Goal: Transaction & Acquisition: Download file/media

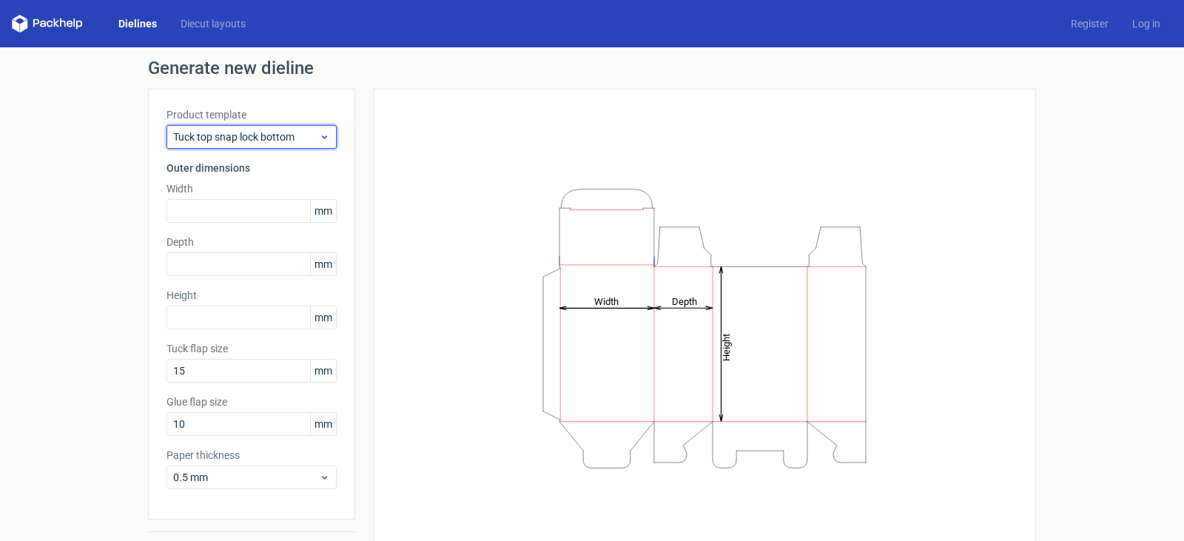
click at [319, 135] on icon at bounding box center [324, 137] width 11 height 12
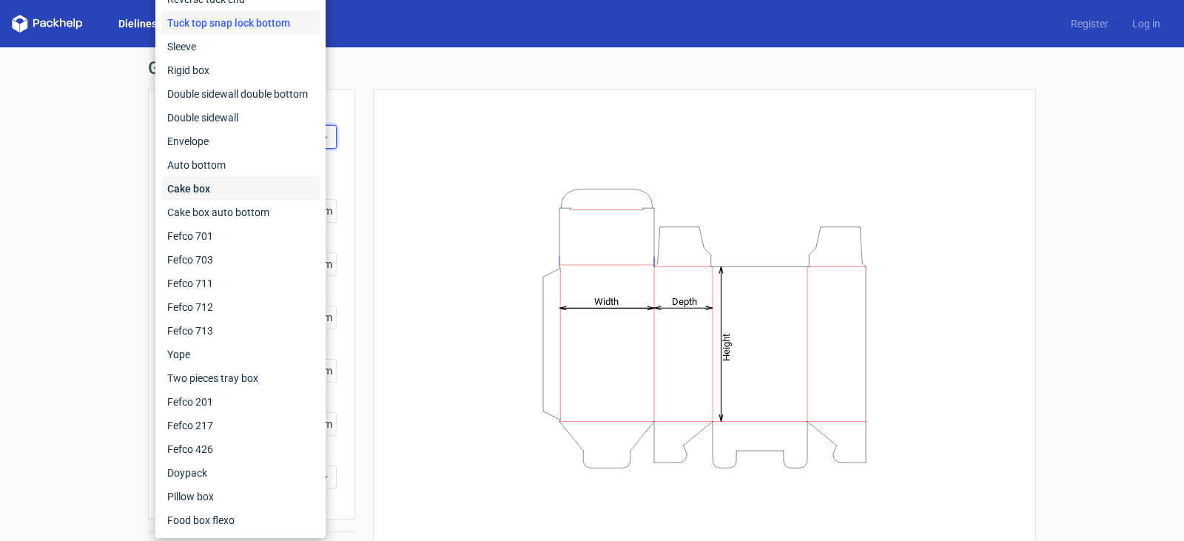
click at [257, 191] on div "Cake box" at bounding box center [240, 189] width 158 height 24
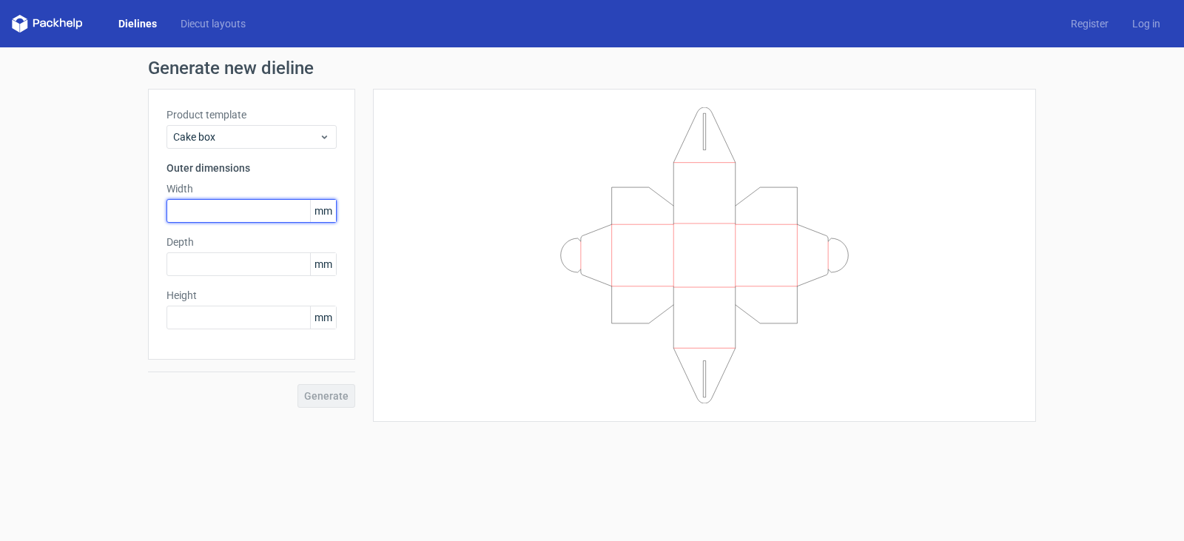
click at [268, 212] on input "text" at bounding box center [251, 211] width 170 height 24
click at [208, 262] on div "Depth mm" at bounding box center [251, 255] width 170 height 41
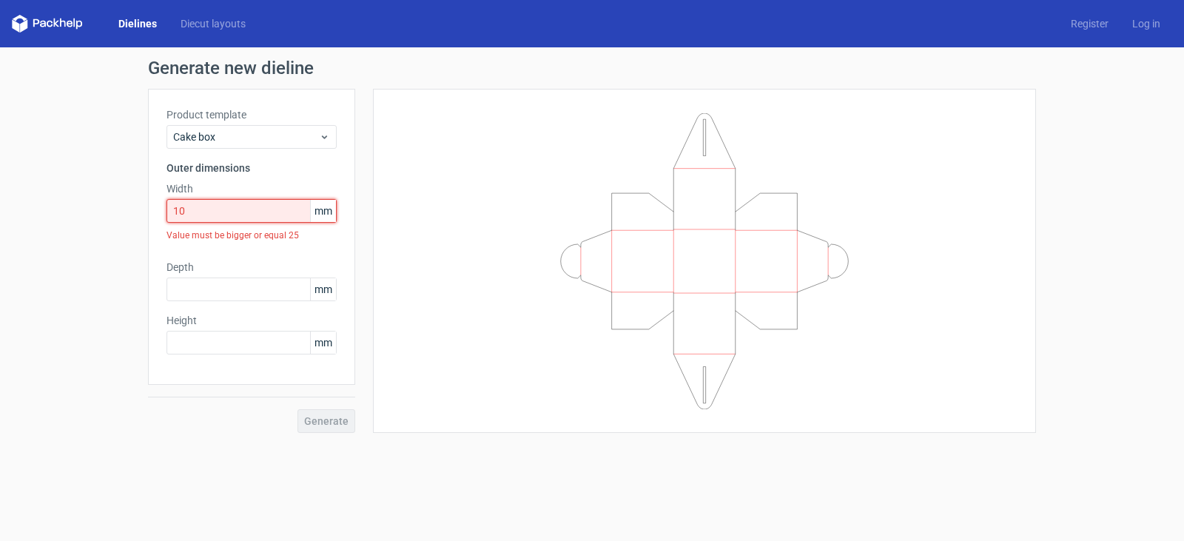
click at [220, 208] on input "10" at bounding box center [251, 211] width 170 height 24
click at [326, 217] on span "mm" at bounding box center [323, 211] width 26 height 22
click at [323, 129] on div "Cake box" at bounding box center [251, 137] width 170 height 24
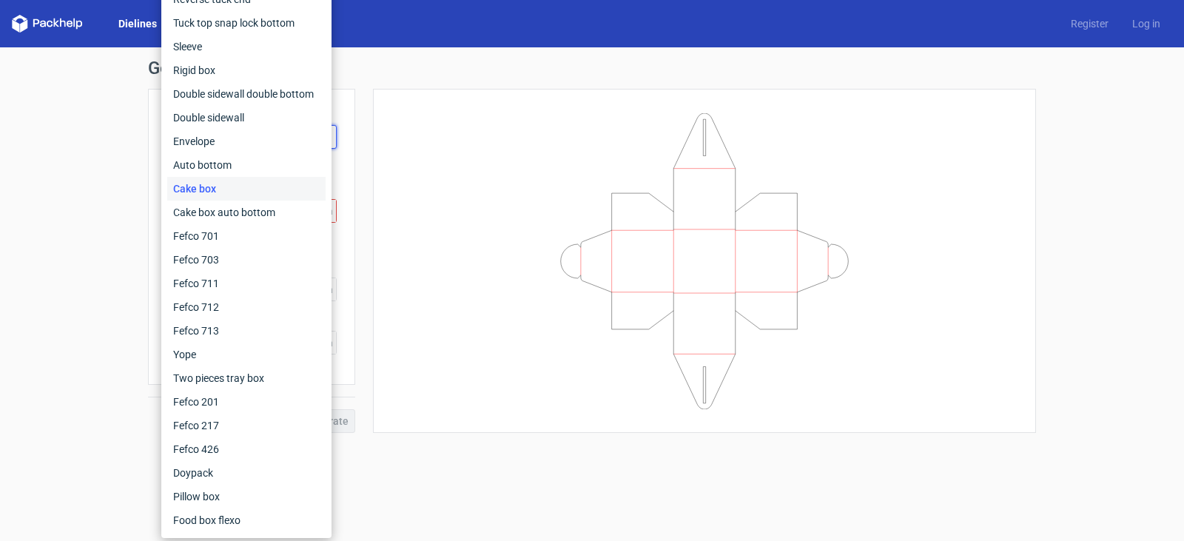
click at [415, 188] on div at bounding box center [704, 260] width 626 height 307
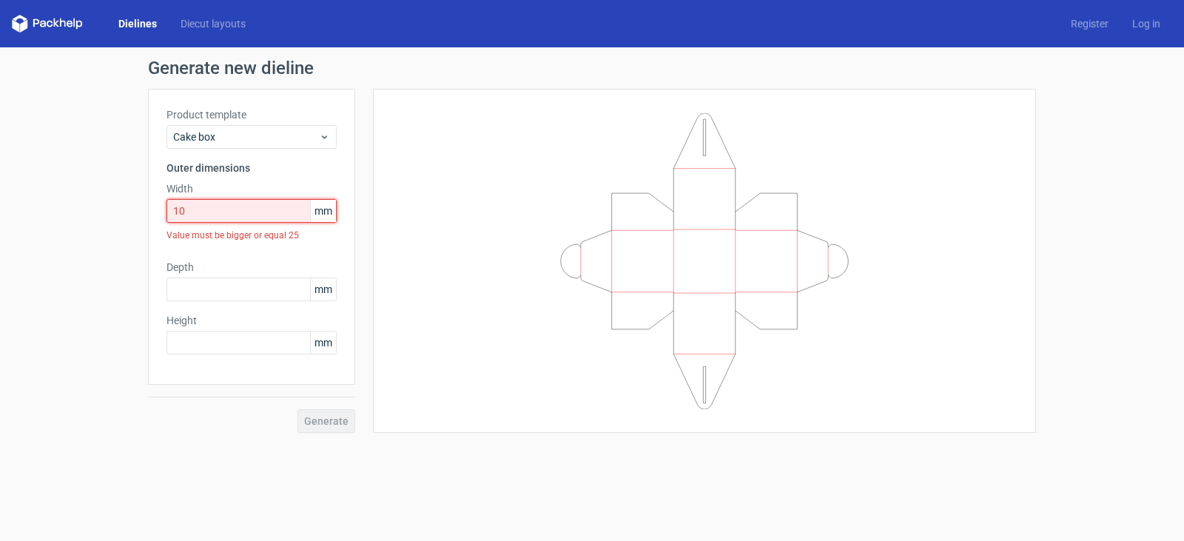
click at [286, 211] on input "10" at bounding box center [251, 211] width 170 height 24
drag, startPoint x: 237, startPoint y: 206, endPoint x: 98, endPoint y: 226, distance: 140.5
click at [98, 226] on div "Generate new dieline Product template Cake box Outer dimensions Width 10 mm Val…" at bounding box center [592, 245] width 1184 height 397
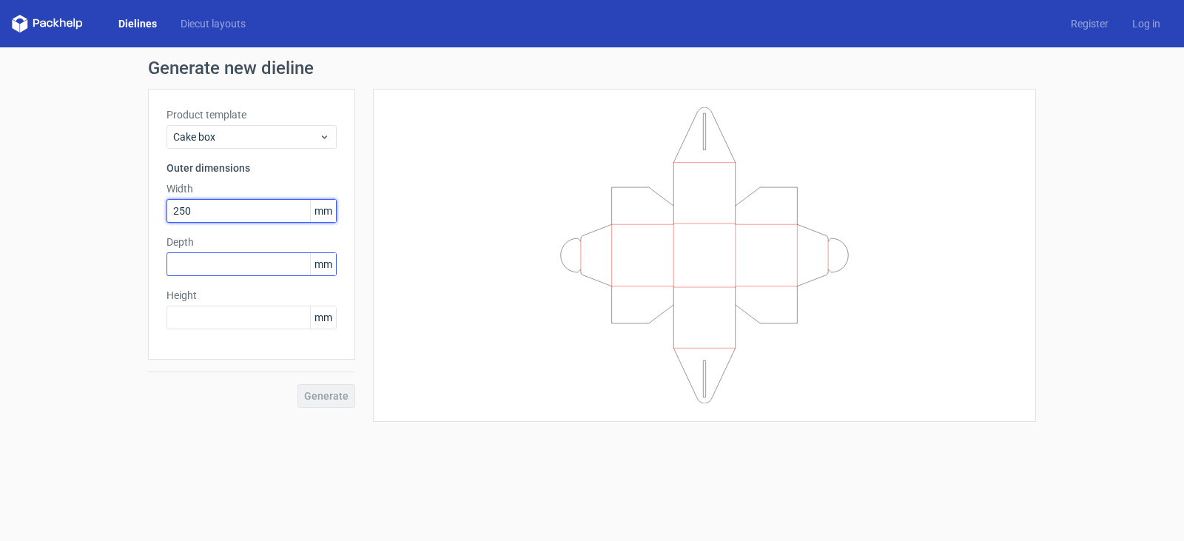
type input "250"
click at [203, 267] on input "text" at bounding box center [251, 264] width 170 height 24
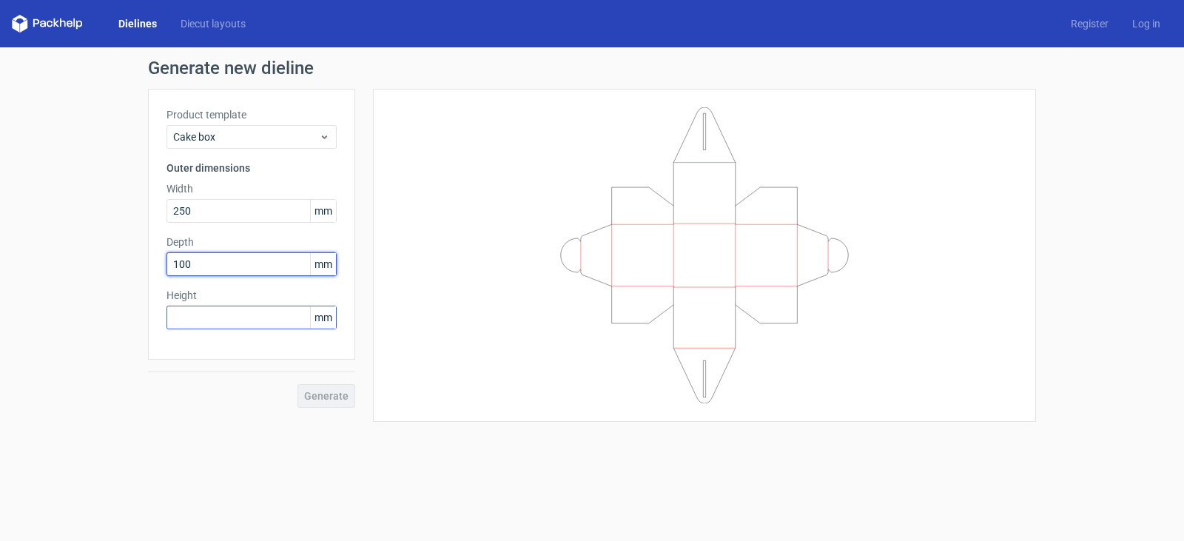
type input "100"
click at [220, 310] on input "text" at bounding box center [251, 318] width 170 height 24
drag, startPoint x: 222, startPoint y: 260, endPoint x: 128, endPoint y: 277, distance: 95.4
click at [128, 277] on div "Generate new dieline Product template Cake box Outer dimensions Width 250 mm De…" at bounding box center [592, 240] width 1184 height 386
click at [200, 316] on input "text" at bounding box center [251, 318] width 170 height 24
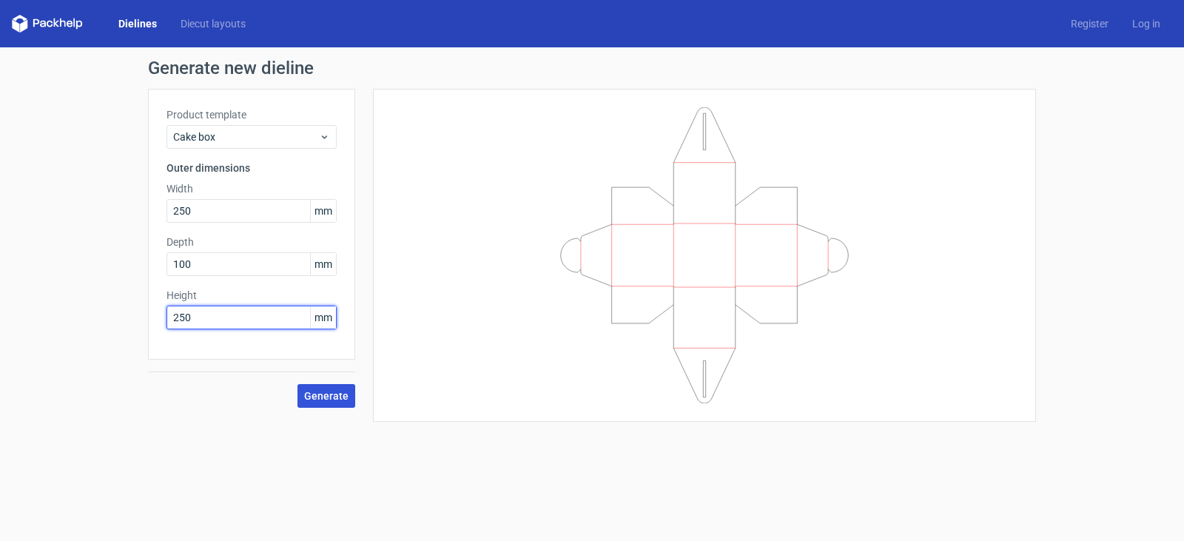
type input "250"
click at [336, 395] on span "Generate" at bounding box center [326, 396] width 44 height 10
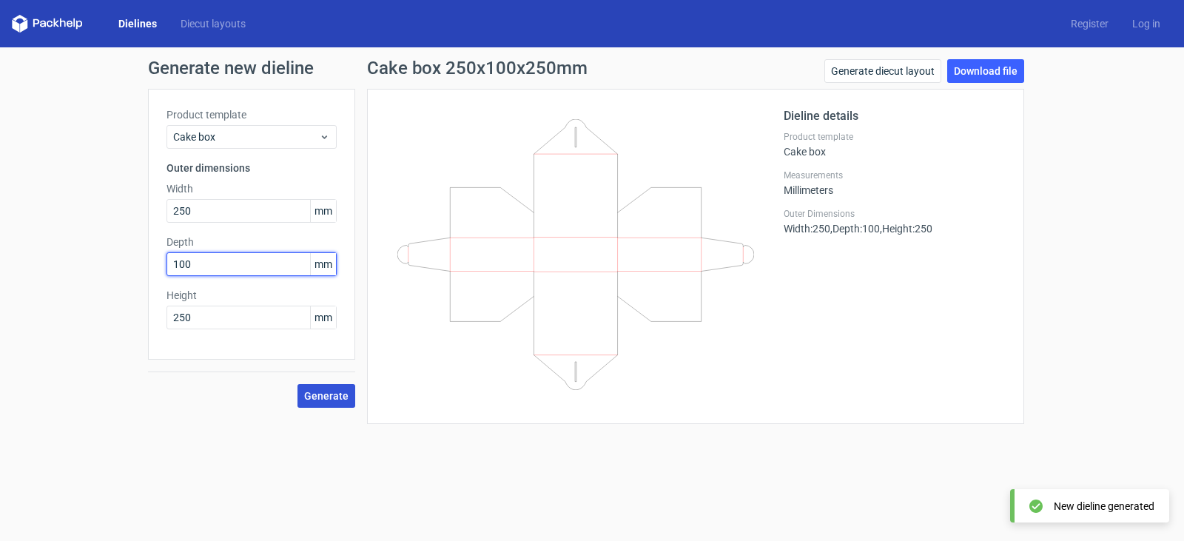
drag, startPoint x: 238, startPoint y: 259, endPoint x: 82, endPoint y: 277, distance: 156.5
click at [82, 277] on div "Generate new dieline Product template Cake box Outer dimensions Width 250 mm De…" at bounding box center [592, 241] width 1184 height 388
type input "250"
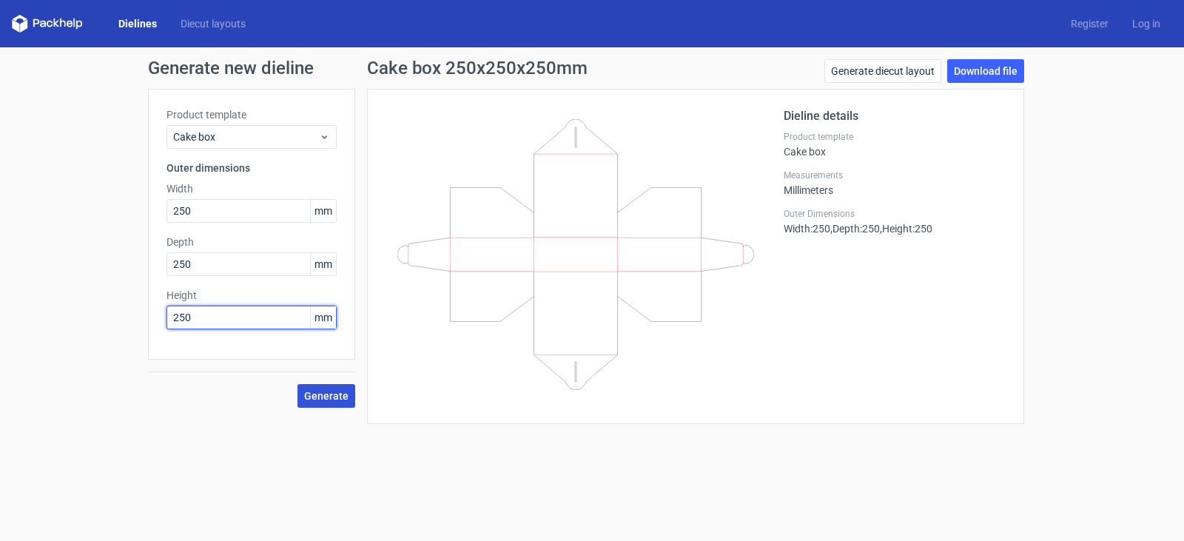
drag, startPoint x: 223, startPoint y: 324, endPoint x: 130, endPoint y: 324, distance: 93.2
click at [130, 324] on div "Generate new dieline Product template Cake box Outer dimensions Width 250 mm De…" at bounding box center [592, 241] width 1184 height 388
type input "100"
click at [322, 392] on span "Generate" at bounding box center [326, 396] width 44 height 10
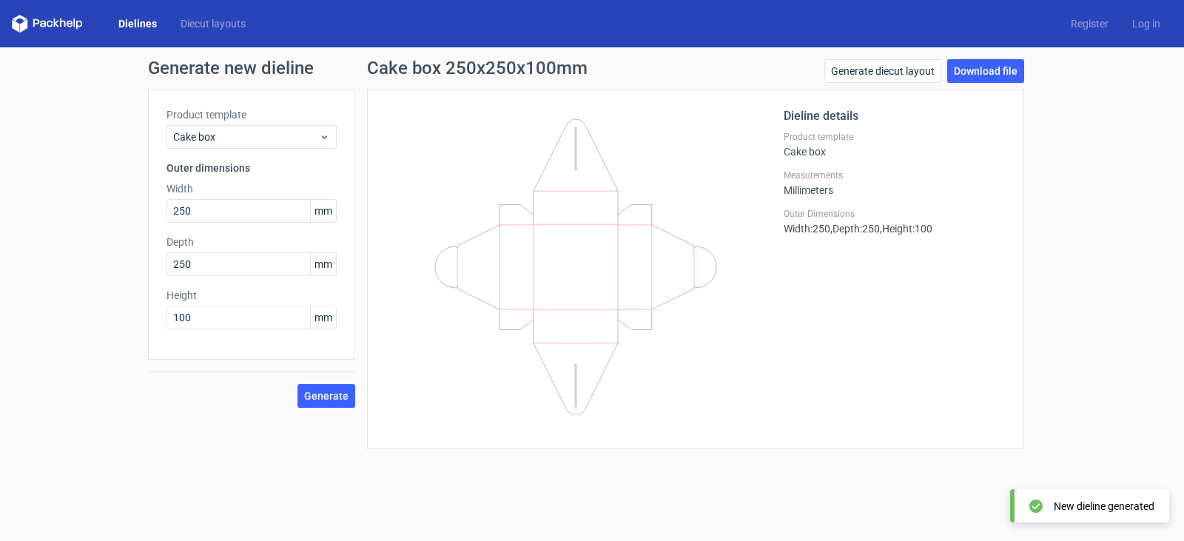
click at [978, 56] on div "Generate new dieline Product template Cake box Outer dimensions Width 250 mm De…" at bounding box center [592, 254] width 1184 height 414
click at [977, 66] on link "Download file" at bounding box center [985, 71] width 77 height 24
drag, startPoint x: 246, startPoint y: 223, endPoint x: 78, endPoint y: 234, distance: 168.3
click at [78, 234] on div "Generate new dieline Product template Cake box Outer dimensions Width 250 mm De…" at bounding box center [592, 254] width 1184 height 414
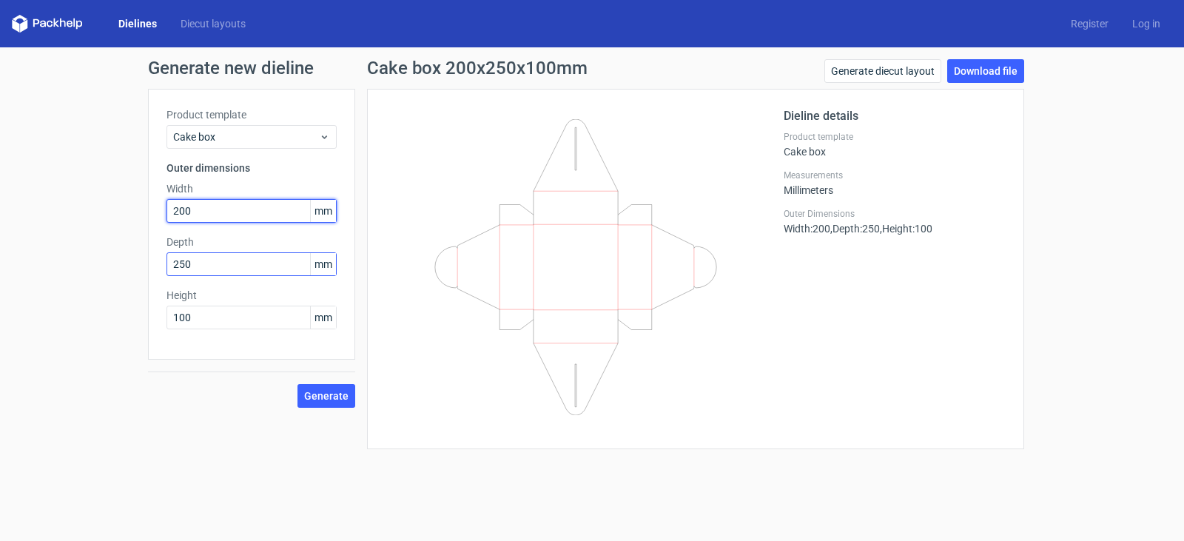
type input "200"
drag, startPoint x: 209, startPoint y: 261, endPoint x: 129, endPoint y: 279, distance: 82.6
click at [129, 279] on div "Generate new dieline Product template Cake box Outer dimensions Width 200 mm De…" at bounding box center [592, 254] width 1184 height 414
type input "200"
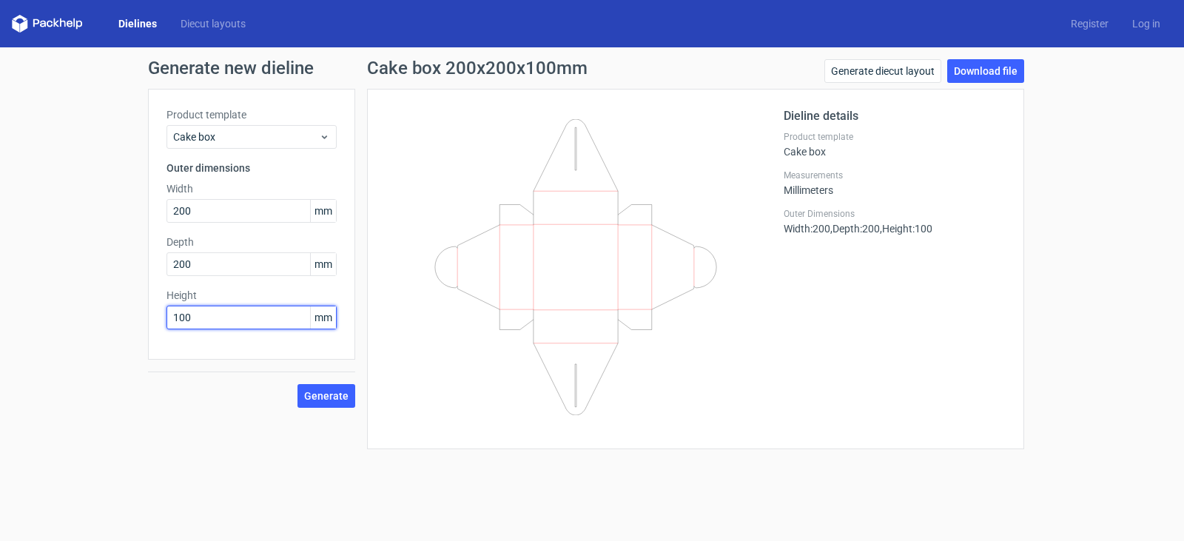
click at [241, 320] on input "100" at bounding box center [251, 318] width 170 height 24
drag, startPoint x: 230, startPoint y: 320, endPoint x: 62, endPoint y: 334, distance: 168.5
click at [62, 334] on div "Generate new dieline Product template Cake box Outer dimensions Width 200 mm De…" at bounding box center [592, 254] width 1184 height 414
type input "4"
type input "100"
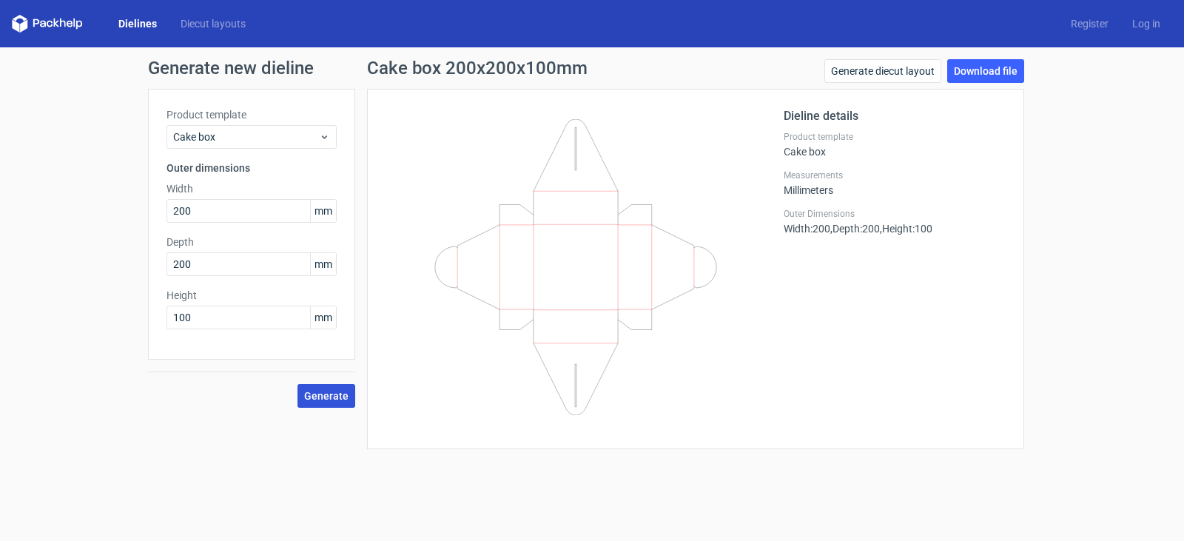
click at [317, 394] on span "Generate" at bounding box center [326, 396] width 44 height 10
click at [978, 71] on link "Download file" at bounding box center [985, 71] width 77 height 24
